Goal: Information Seeking & Learning: Learn about a topic

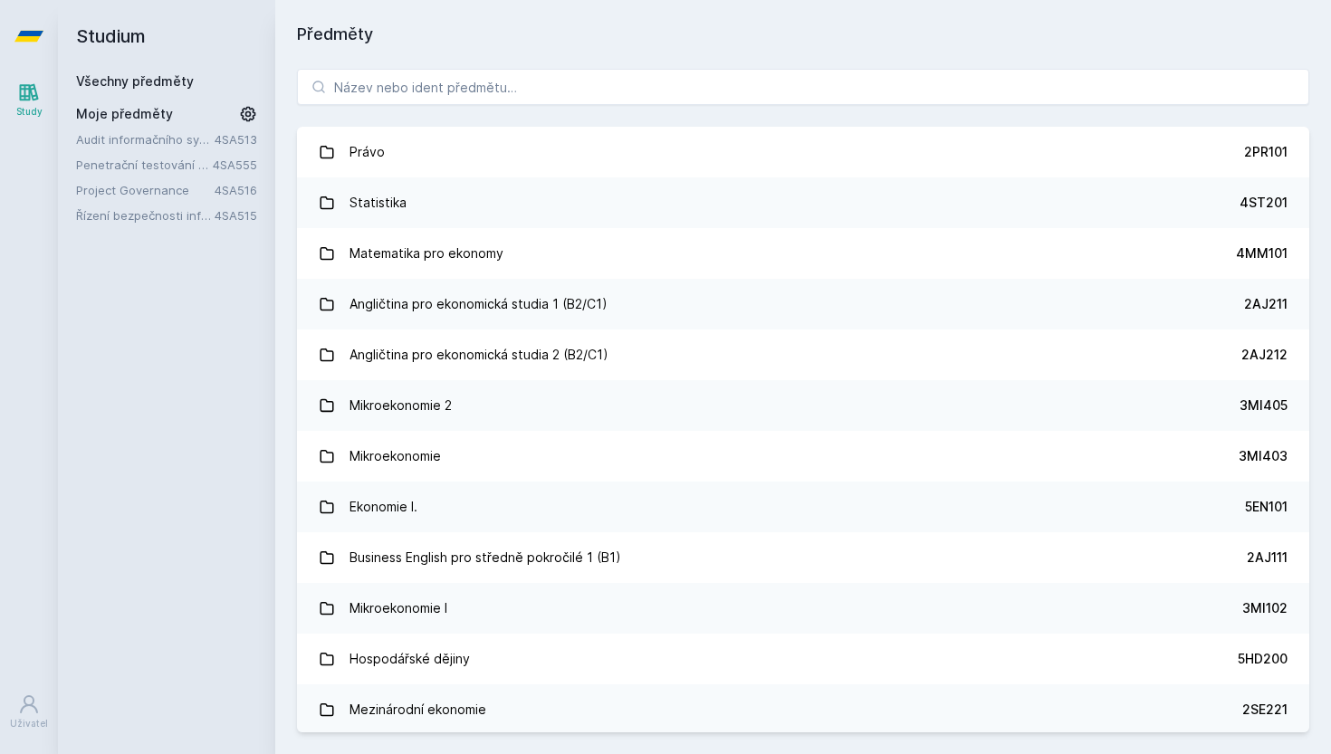
click at [205, 145] on link "Audit informačního systému" at bounding box center [145, 139] width 138 height 18
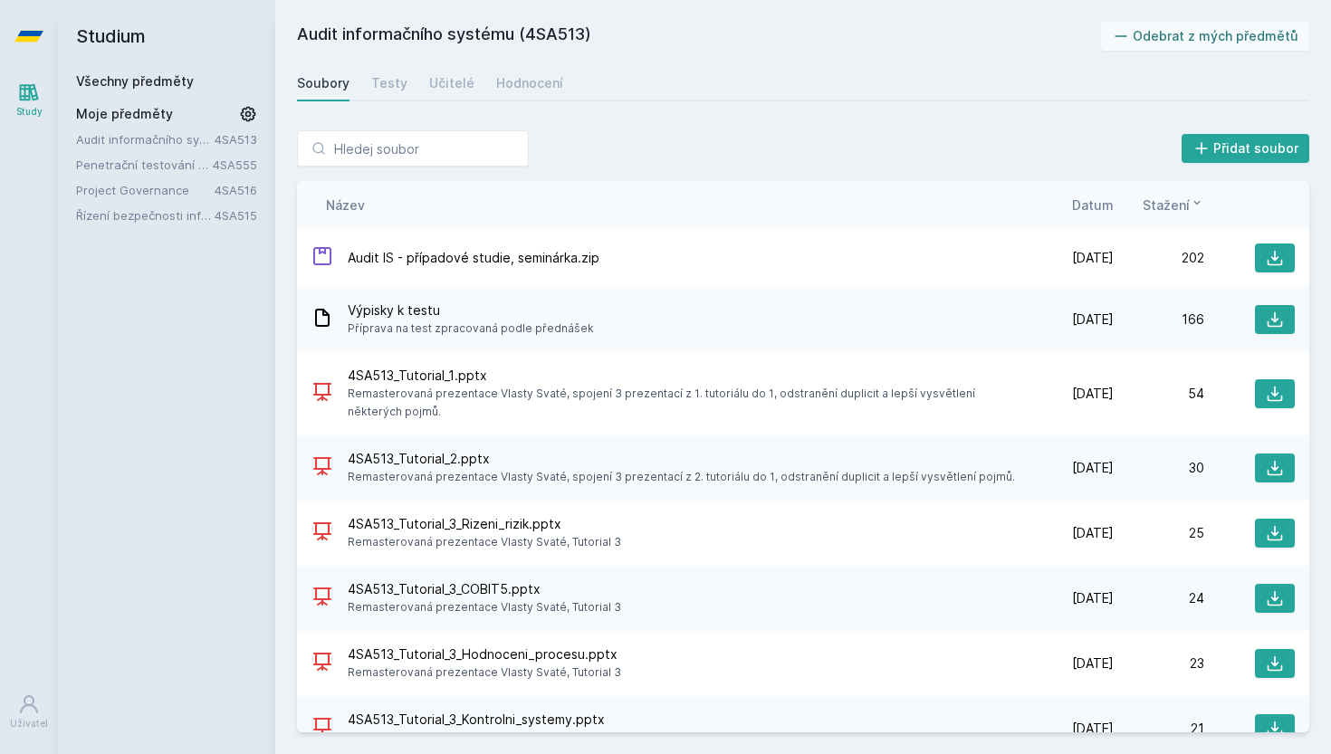
click at [1106, 318] on span "[DATE]" at bounding box center [1093, 319] width 42 height 18
click at [398, 70] on link "Testy" at bounding box center [389, 83] width 36 height 36
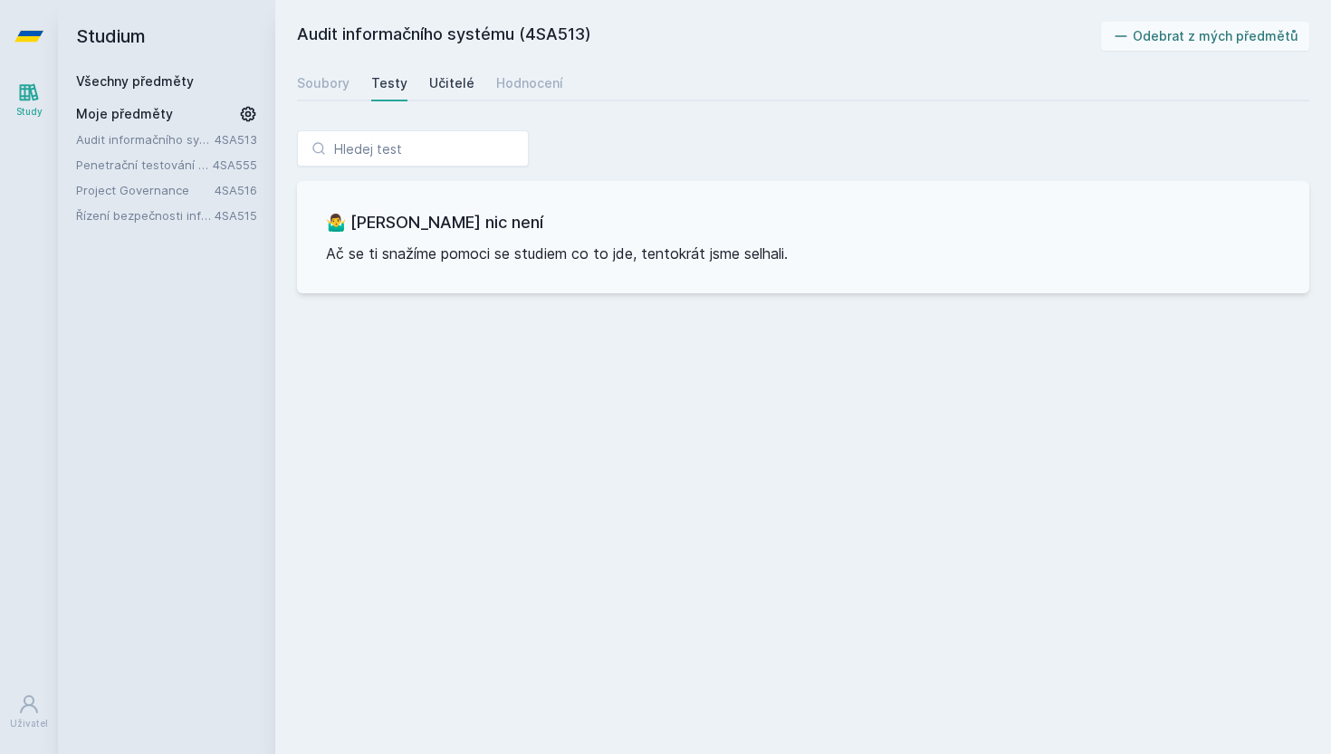
click at [459, 89] on div "Učitelé" at bounding box center [451, 83] width 45 height 18
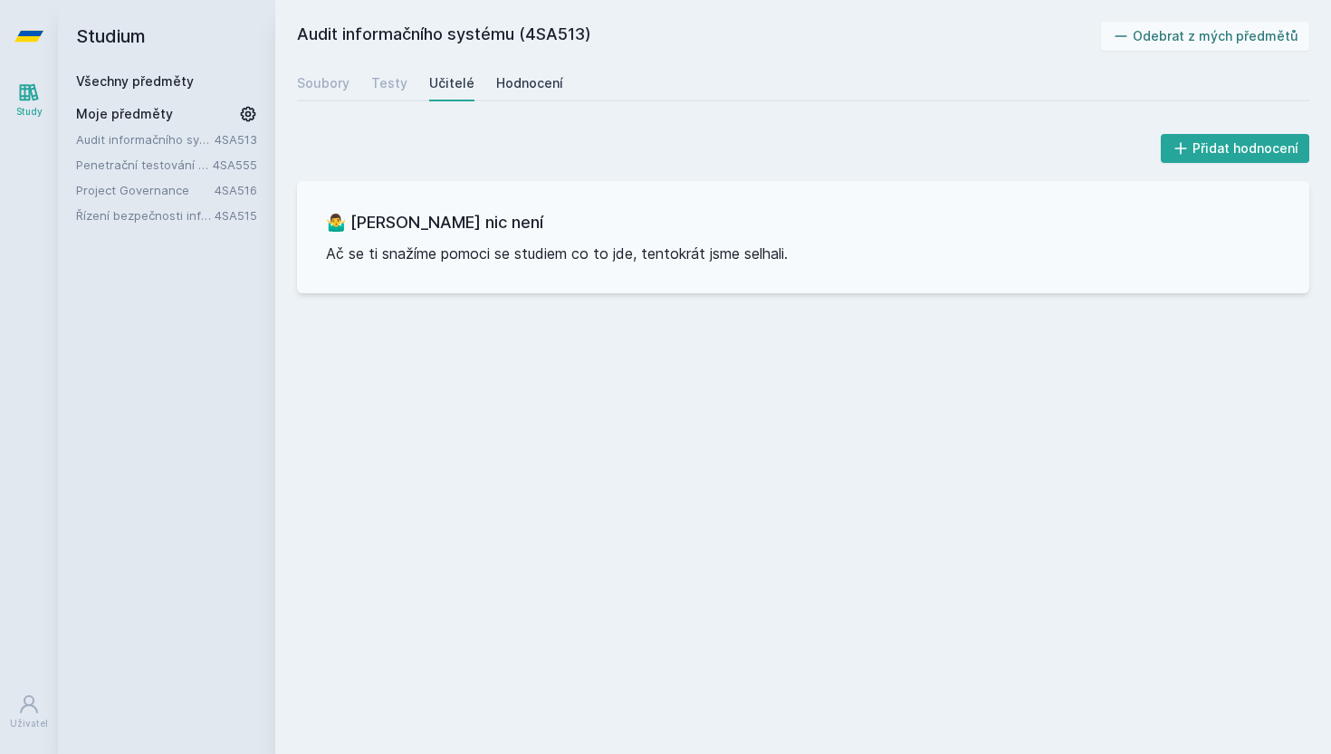
click at [531, 82] on div "Hodnocení" at bounding box center [529, 83] width 67 height 18
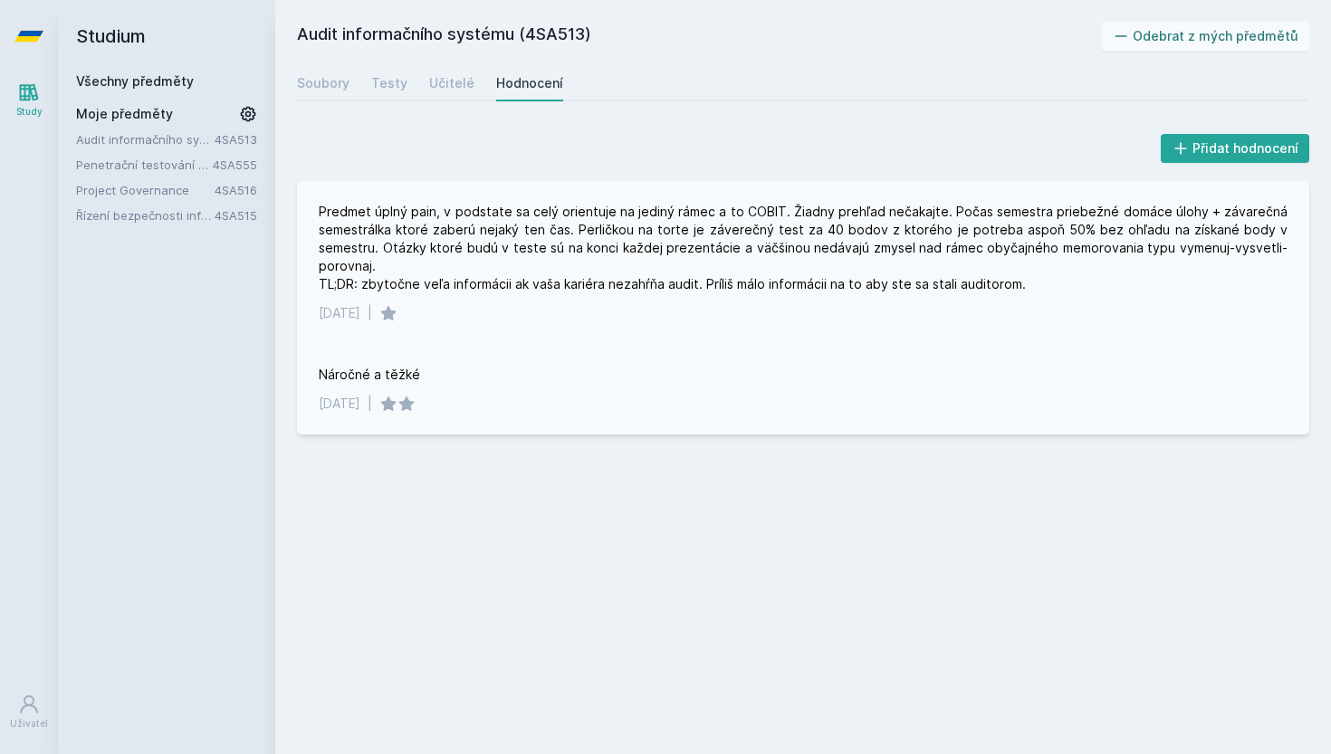
click at [381, 224] on div "Predmet úplný pain, v podstate sa celý orientuje na jediný rámec a to COBIT. Ži…" at bounding box center [803, 248] width 969 height 91
click at [143, 176] on div "Audit informačního systému 4SA513 Penetrační testování bezpečnosti IS 4SA555 Pr…" at bounding box center [166, 177] width 181 height 94
click at [155, 170] on link "Penetrační testování bezpečnosti IS" at bounding box center [144, 165] width 137 height 18
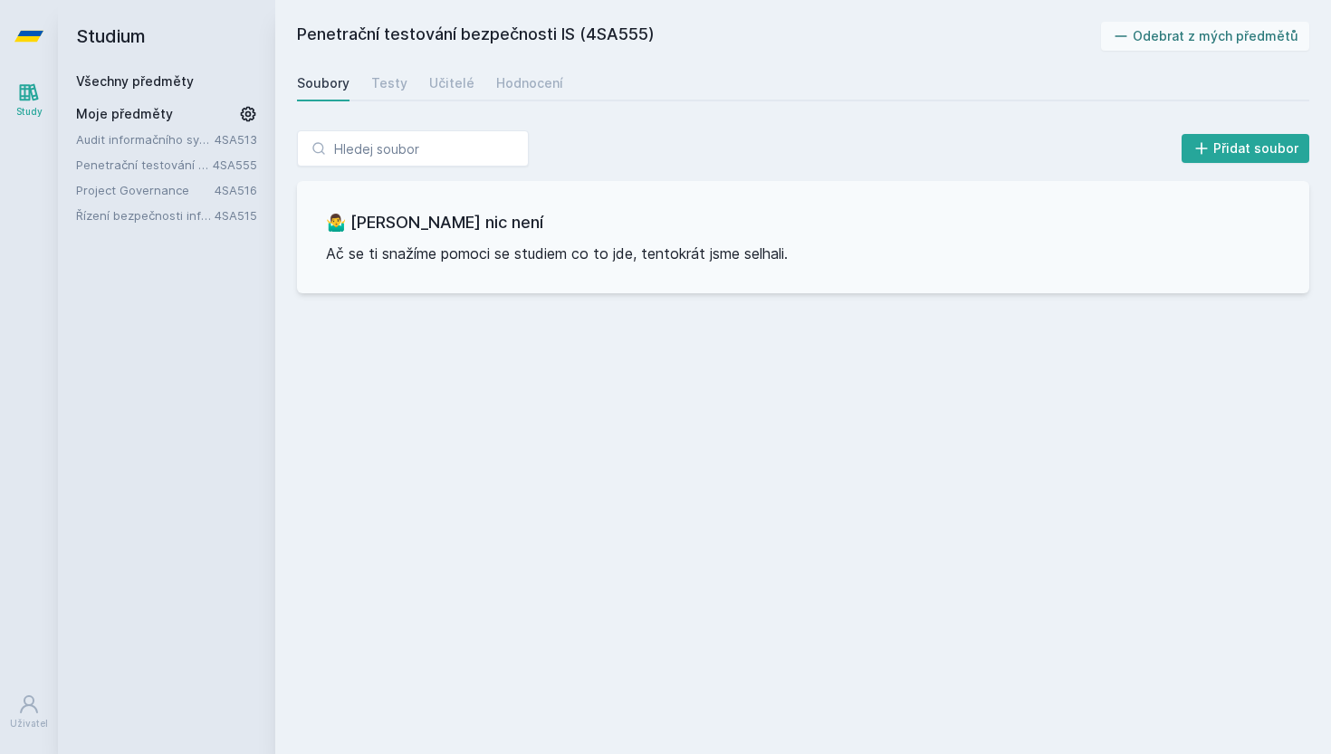
click at [174, 196] on link "Project Governance" at bounding box center [145, 190] width 138 height 18
click at [176, 220] on link "Řízení bezpečnosti informačních systémů" at bounding box center [145, 215] width 138 height 18
